Goal: Information Seeking & Learning: Learn about a topic

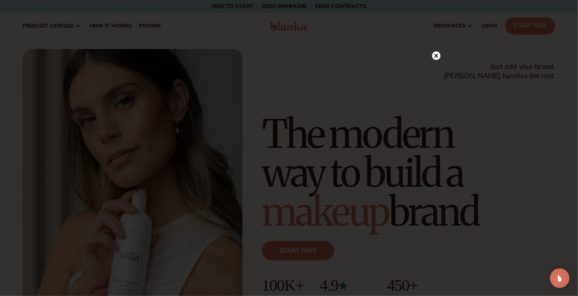
click at [437, 56] on circle at bounding box center [436, 55] width 8 height 8
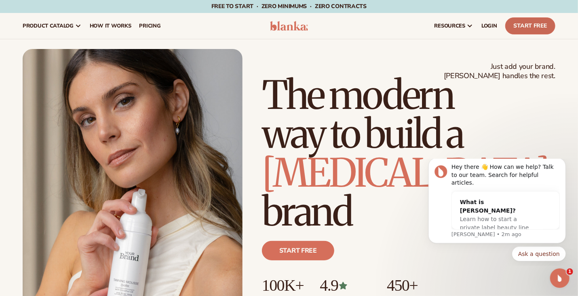
click at [532, 26] on link "Start Free" at bounding box center [530, 25] width 50 height 17
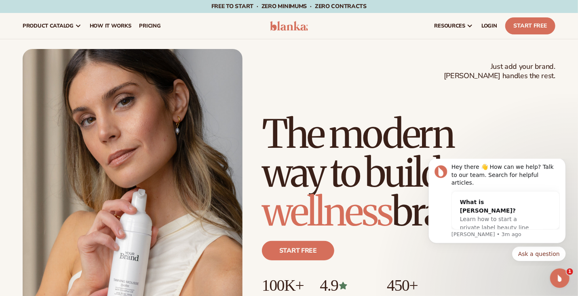
drag, startPoint x: 393, startPoint y: 65, endPoint x: 378, endPoint y: 32, distance: 35.8
click at [378, 32] on div "resources connect your store" at bounding box center [437, 26] width 243 height 26
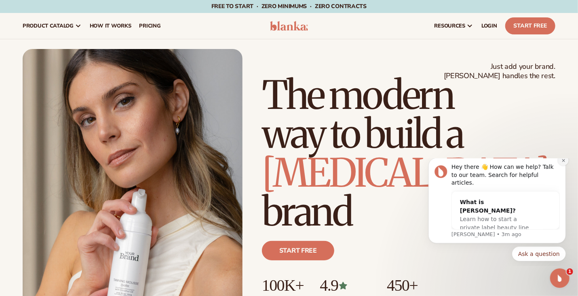
click at [563, 162] on icon "Dismiss notification" at bounding box center [563, 160] width 4 height 4
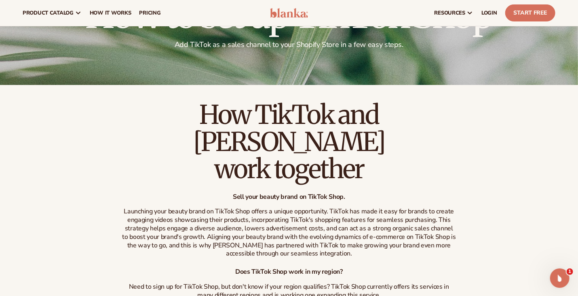
scroll to position [77, 0]
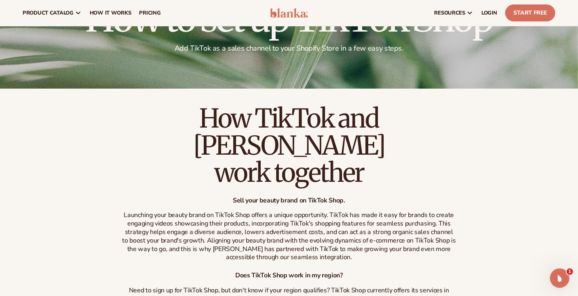
click at [120, 160] on div "How TikTok and Blanka work together Sell your beauty brand on TikTok Shop. Laun…" at bounding box center [289, 249] width 578 height 288
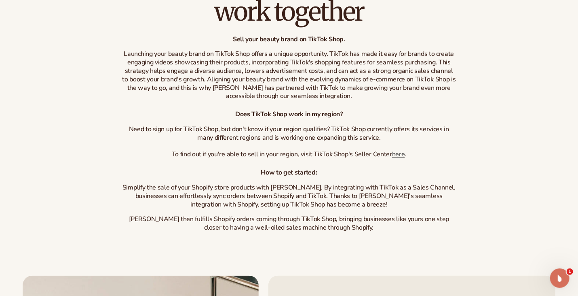
scroll to position [237, 0]
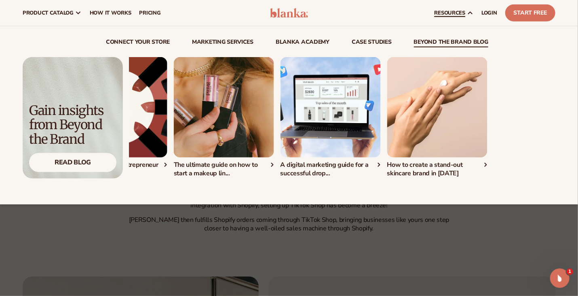
click at [290, 177] on div "Your 30-day social media content calendar templ..." at bounding box center [173, 117] width 426 height 120
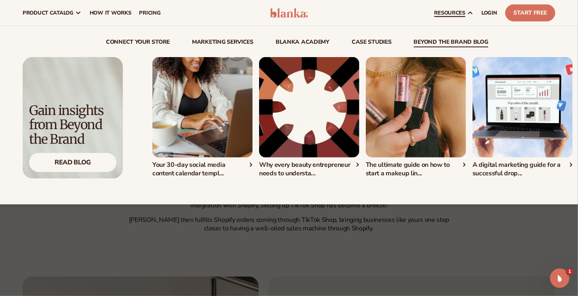
click at [390, 153] on div "Your 30-day social media content calendar templ..." at bounding box center [365, 117] width 426 height 120
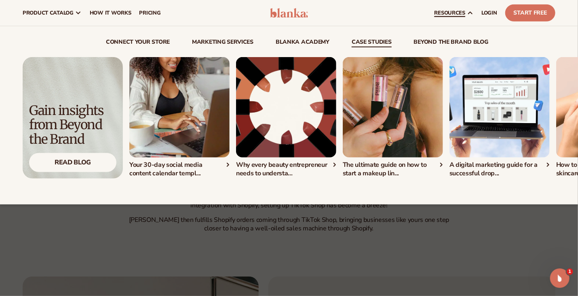
click at [373, 45] on link "case studies" at bounding box center [372, 43] width 40 height 8
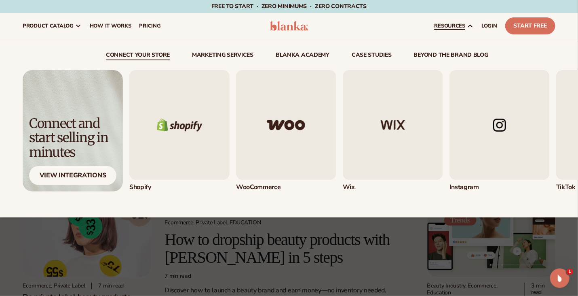
click at [149, 54] on link "connect your store" at bounding box center [138, 56] width 64 height 8
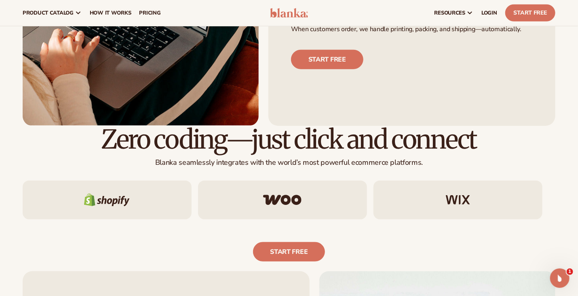
scroll to position [357, 0]
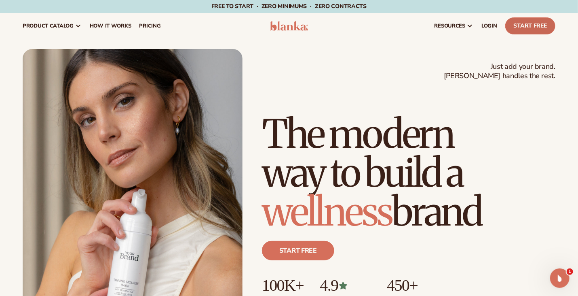
click at [505, 25] on link "Start Free" at bounding box center [530, 25] width 50 height 17
